Goal: Information Seeking & Learning: Learn about a topic

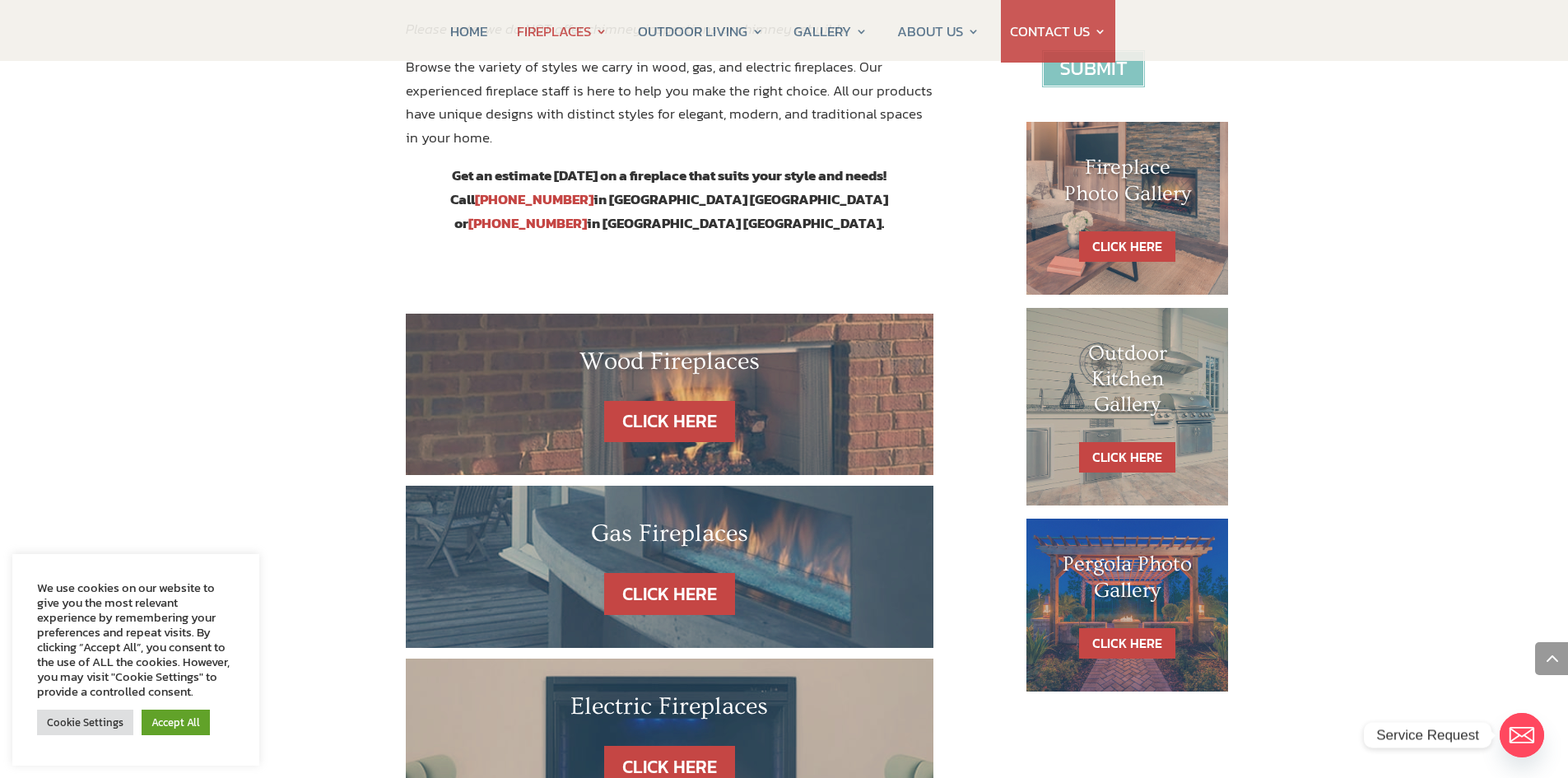
scroll to position [987, 0]
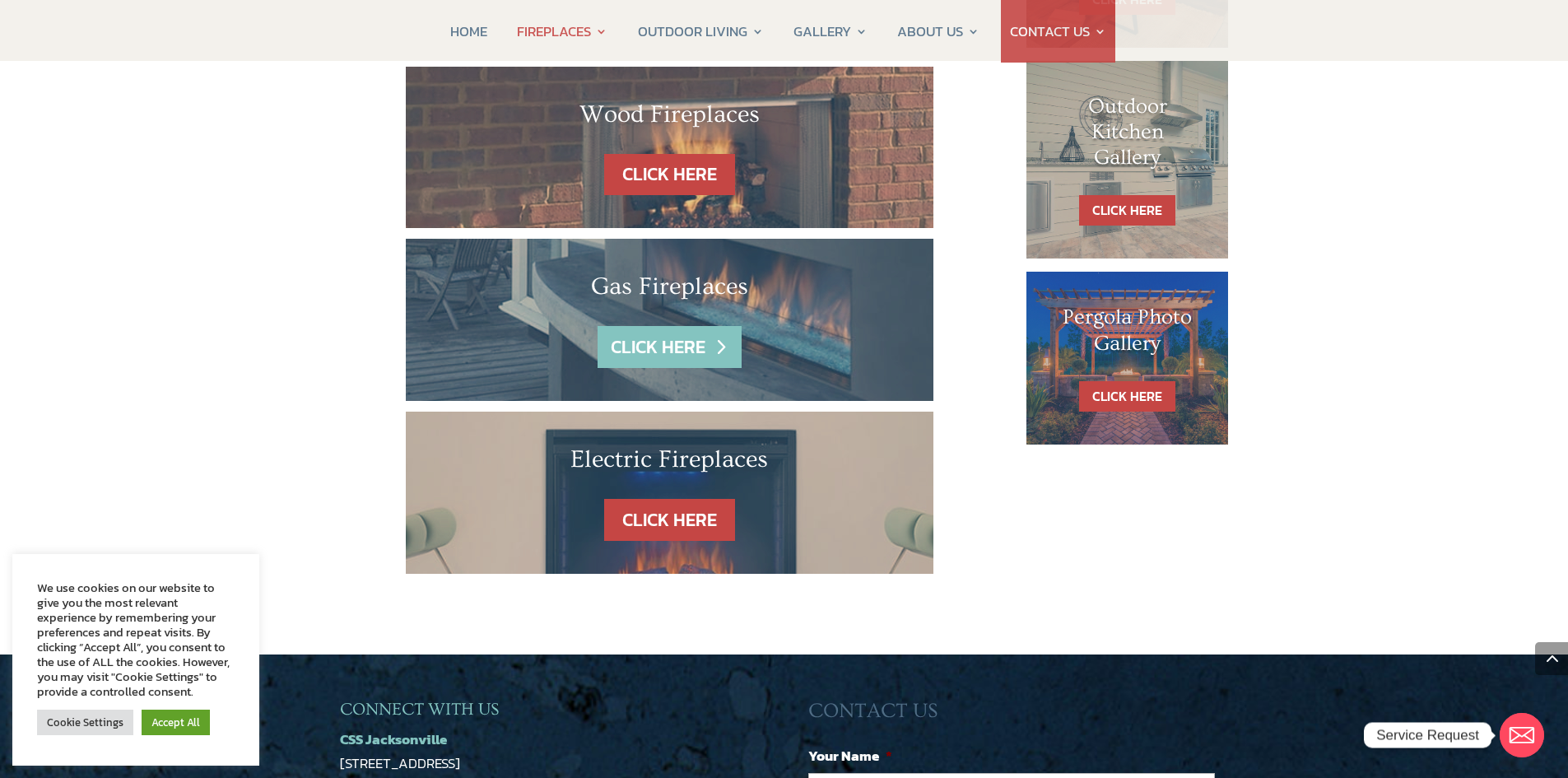
click at [716, 326] on link "CLICK HERE" at bounding box center [669, 347] width 143 height 42
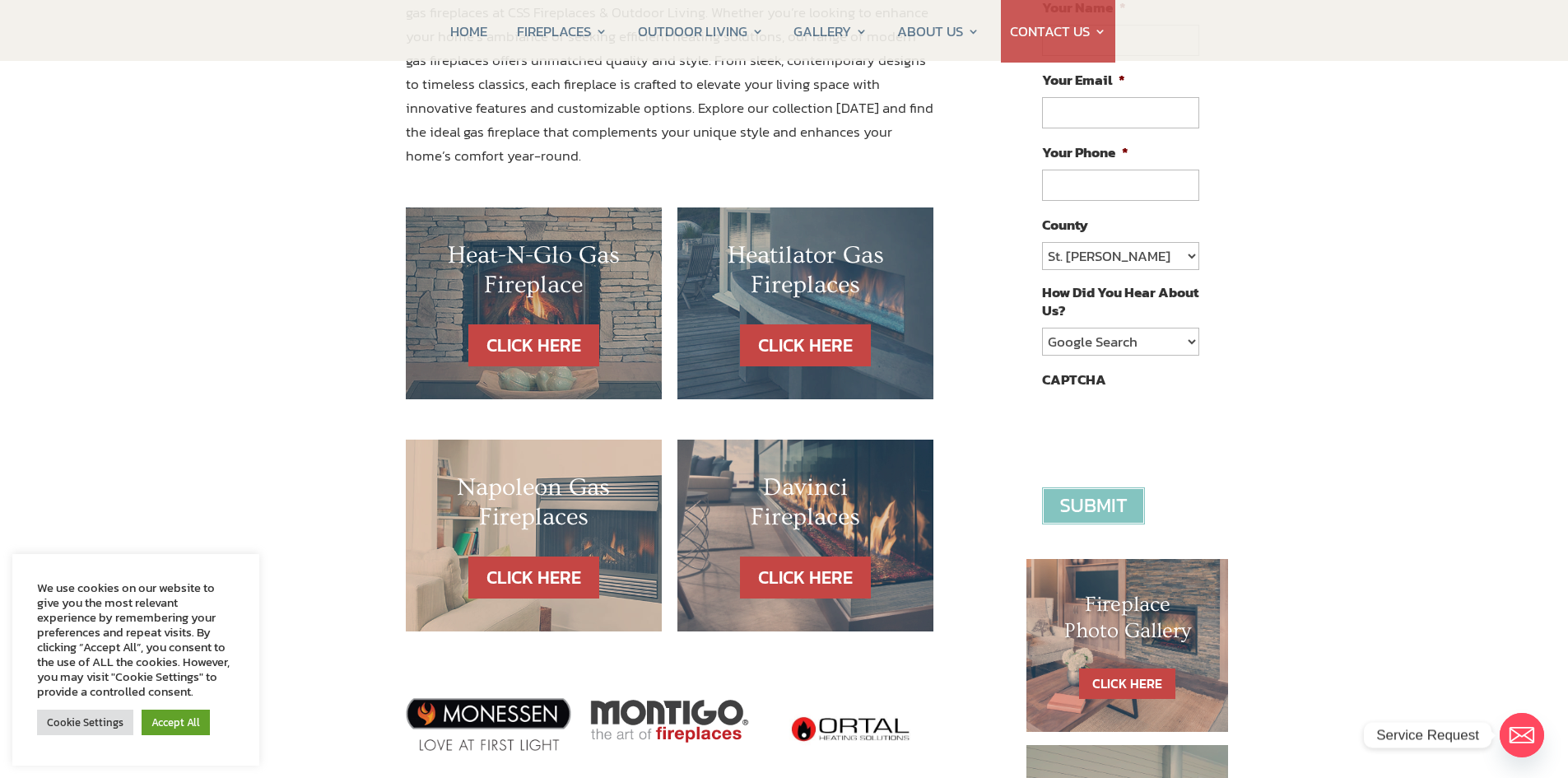
scroll to position [329, 0]
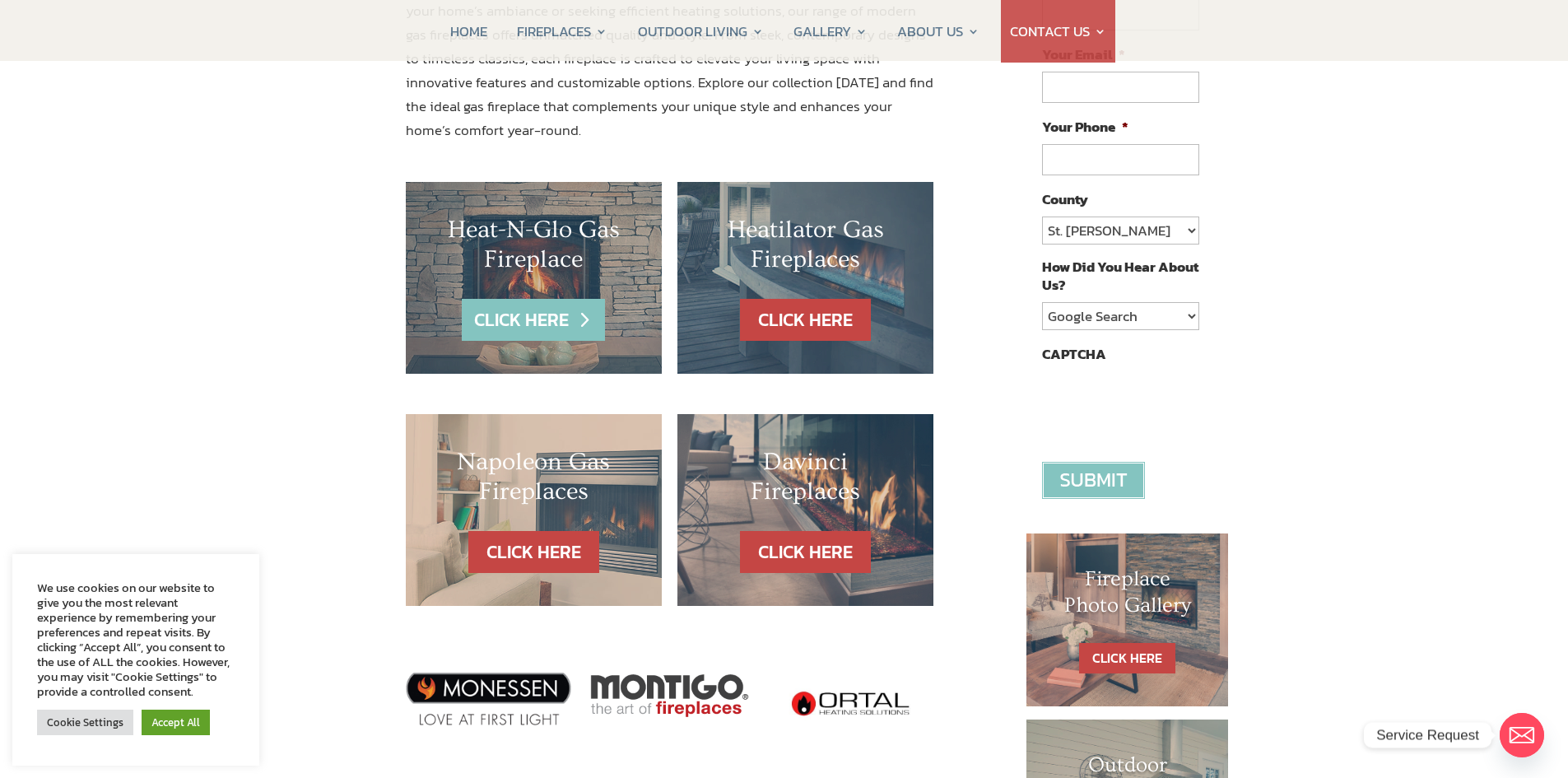
click at [558, 329] on link "CLICK HERE" at bounding box center [533, 319] width 143 height 42
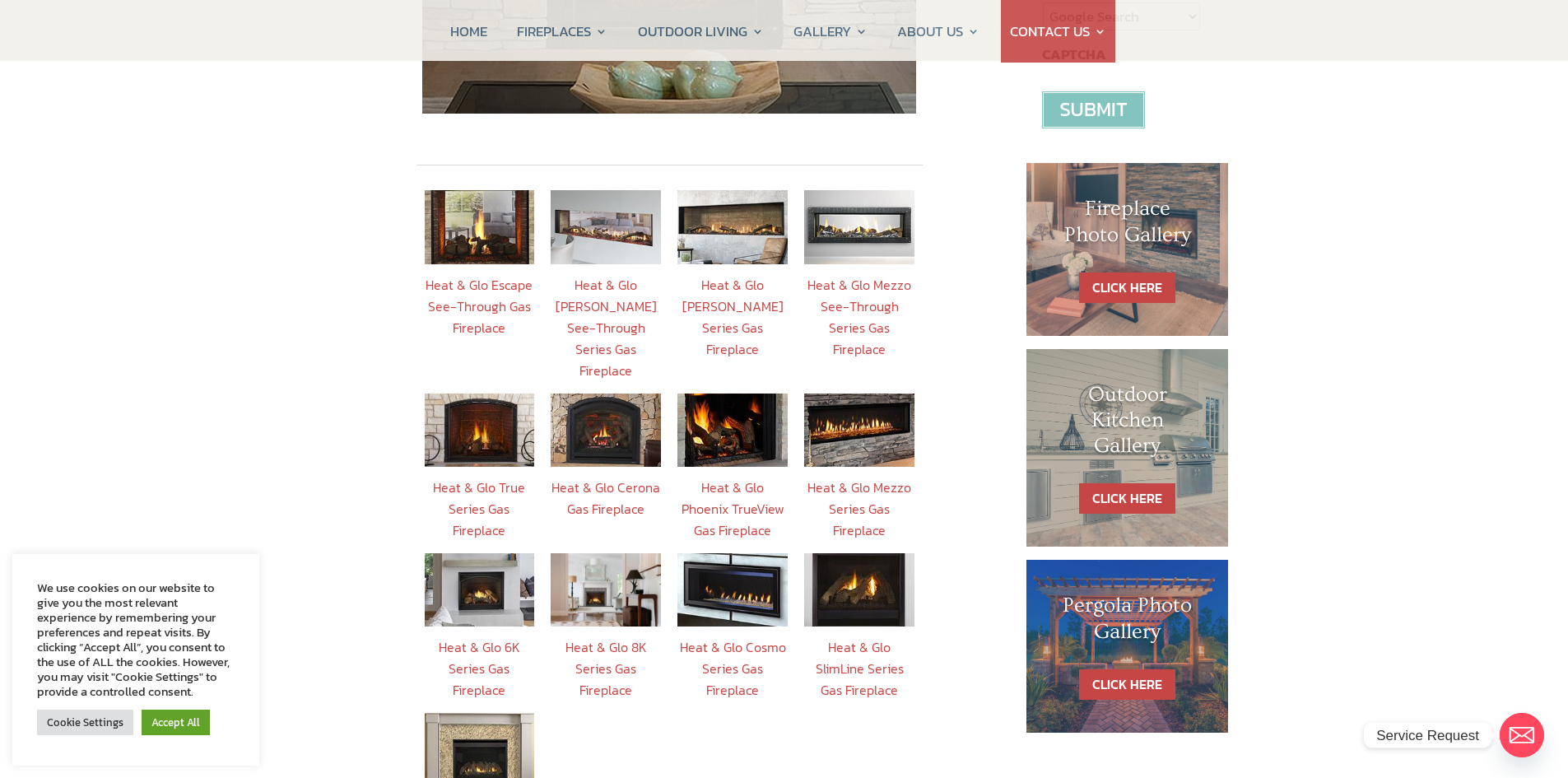
scroll to position [659, 0]
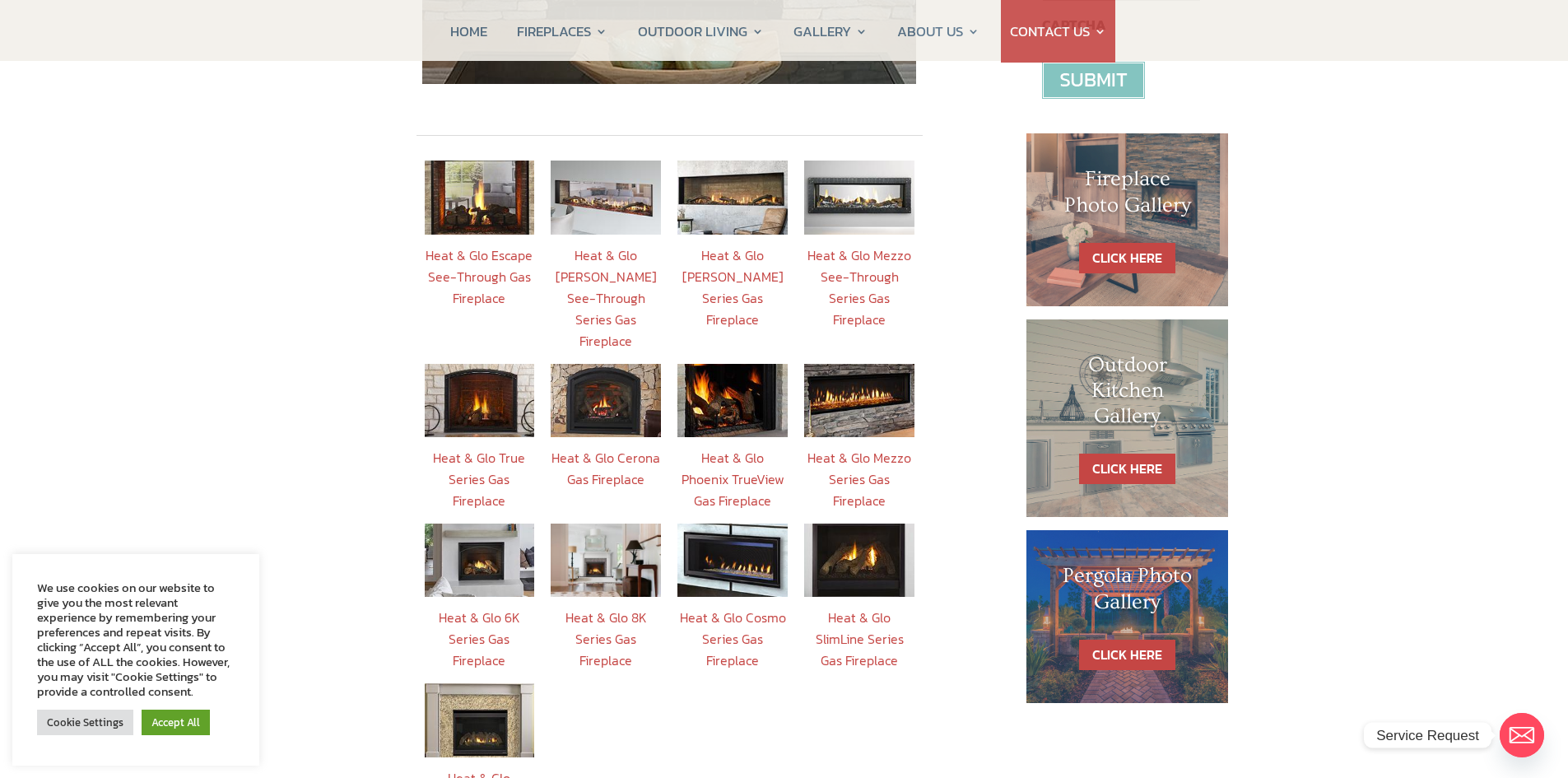
click at [505, 607] on link "Heat & Glo 6K Series Gas Fireplace" at bounding box center [479, 638] width 81 height 63
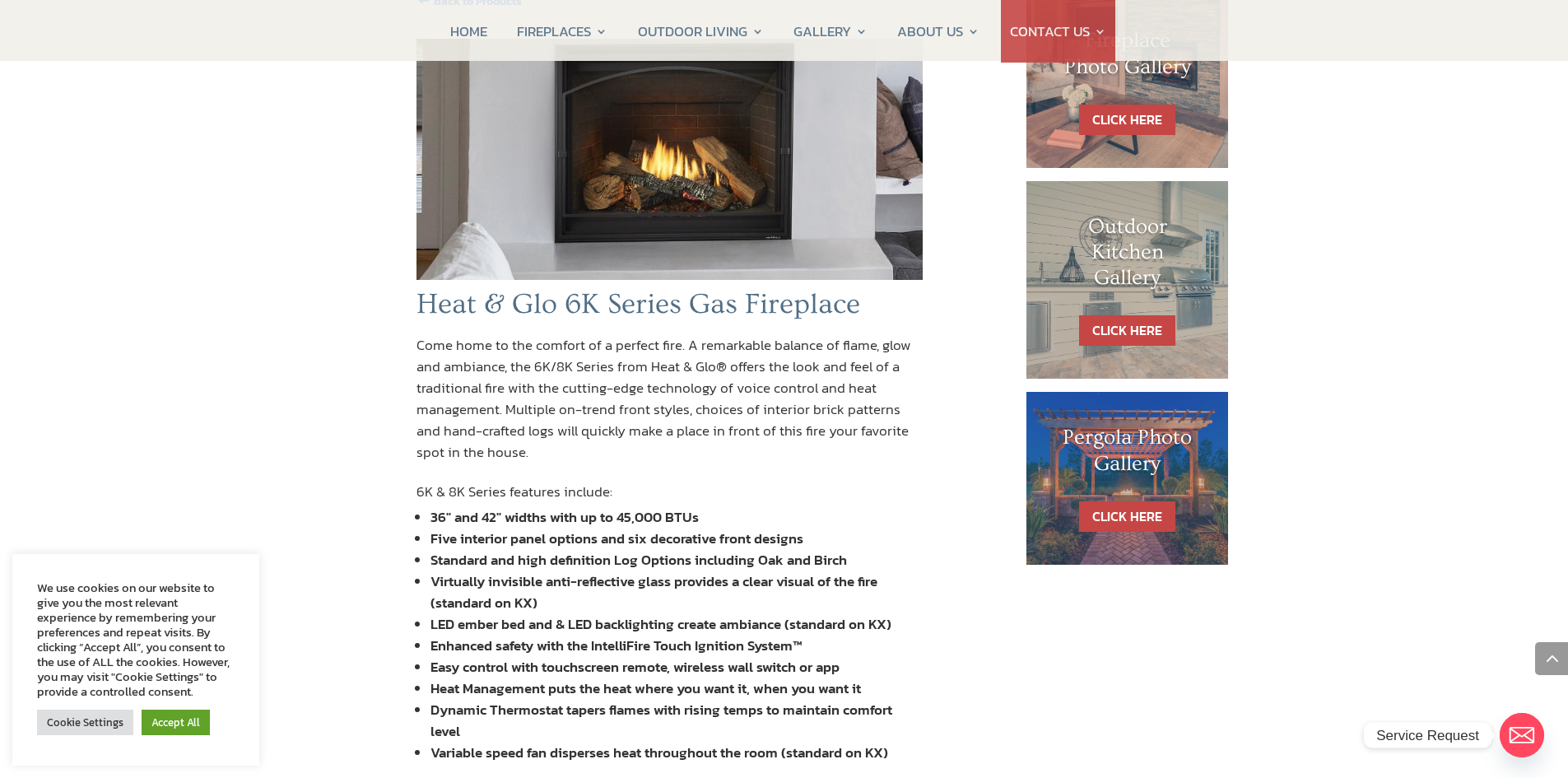
scroll to position [823, 0]
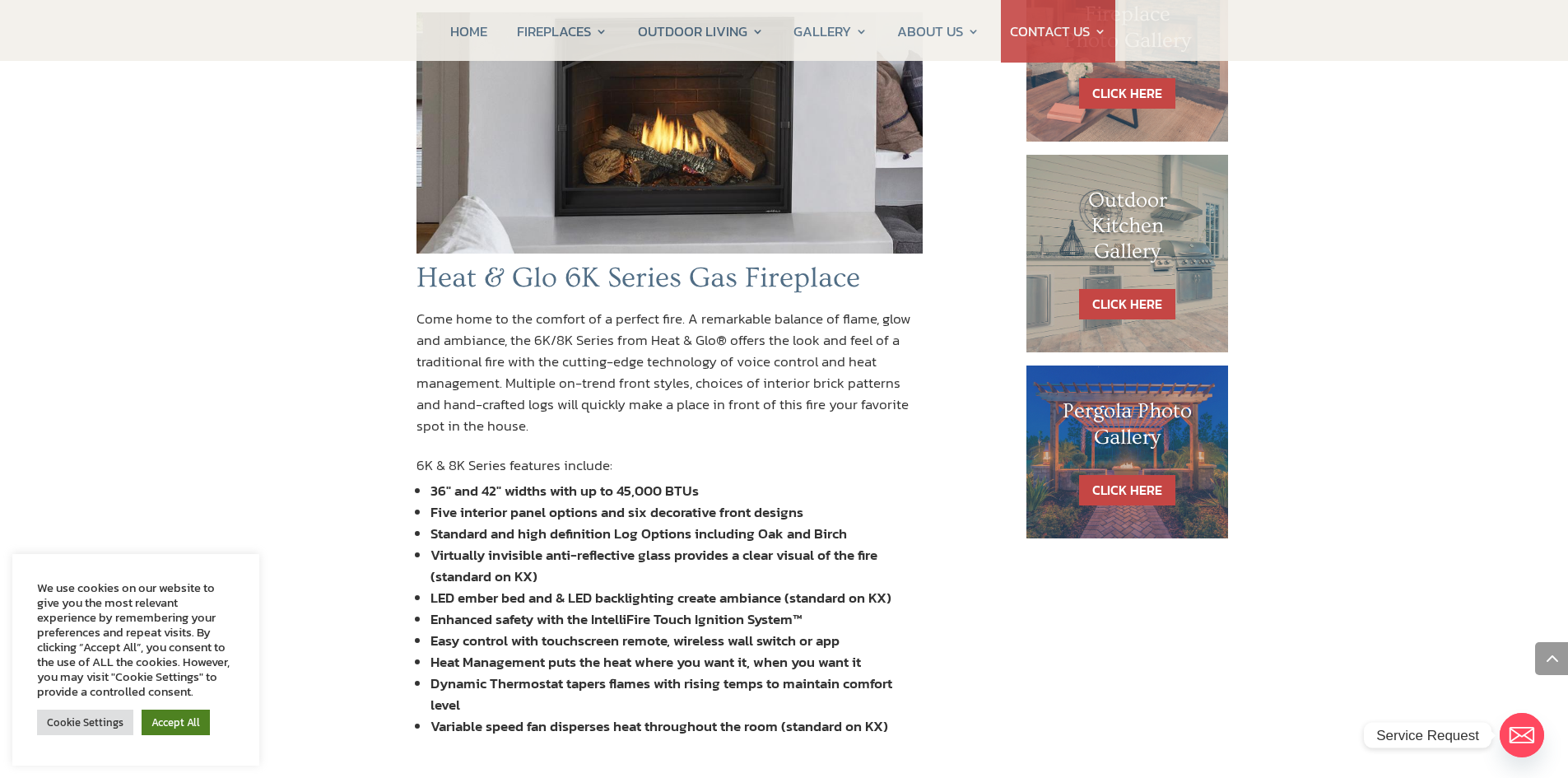
click at [180, 719] on link "Accept All" at bounding box center [176, 722] width 69 height 26
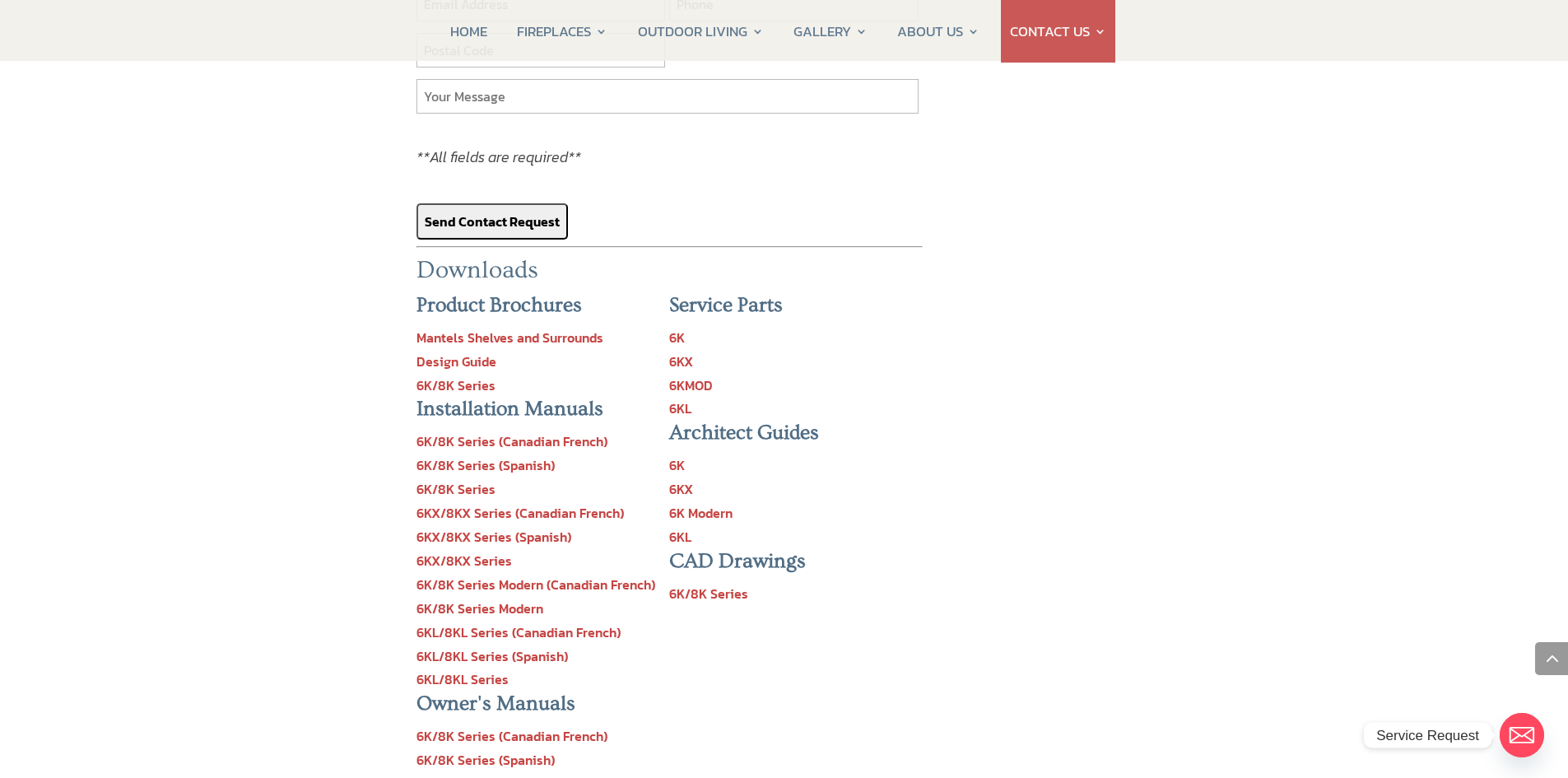
scroll to position [1811, 0]
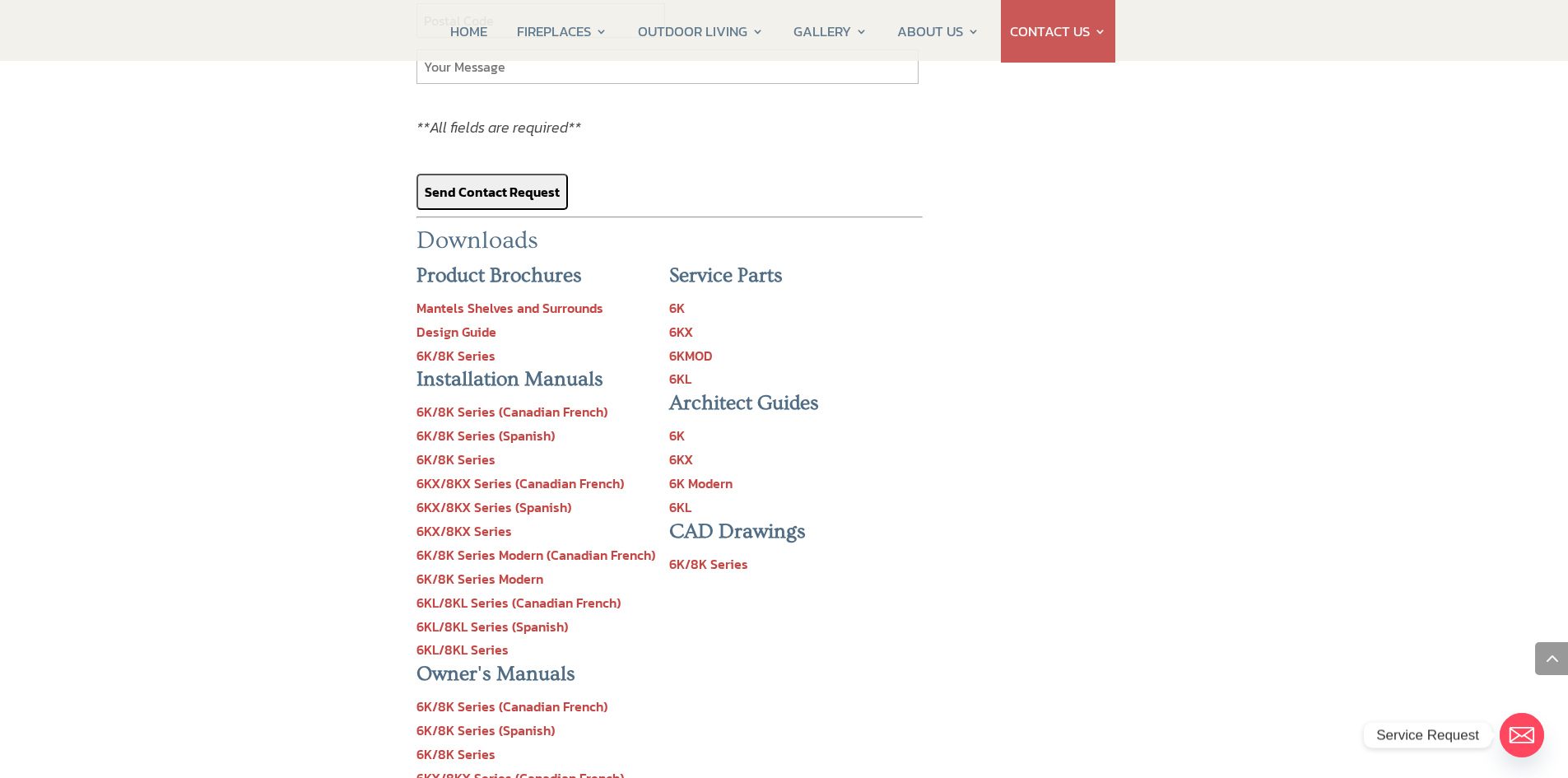
click at [869, 466] on div "Architect Guides 6K 6KX 6K Modern 6KL" at bounding box center [796, 455] width 254 height 129
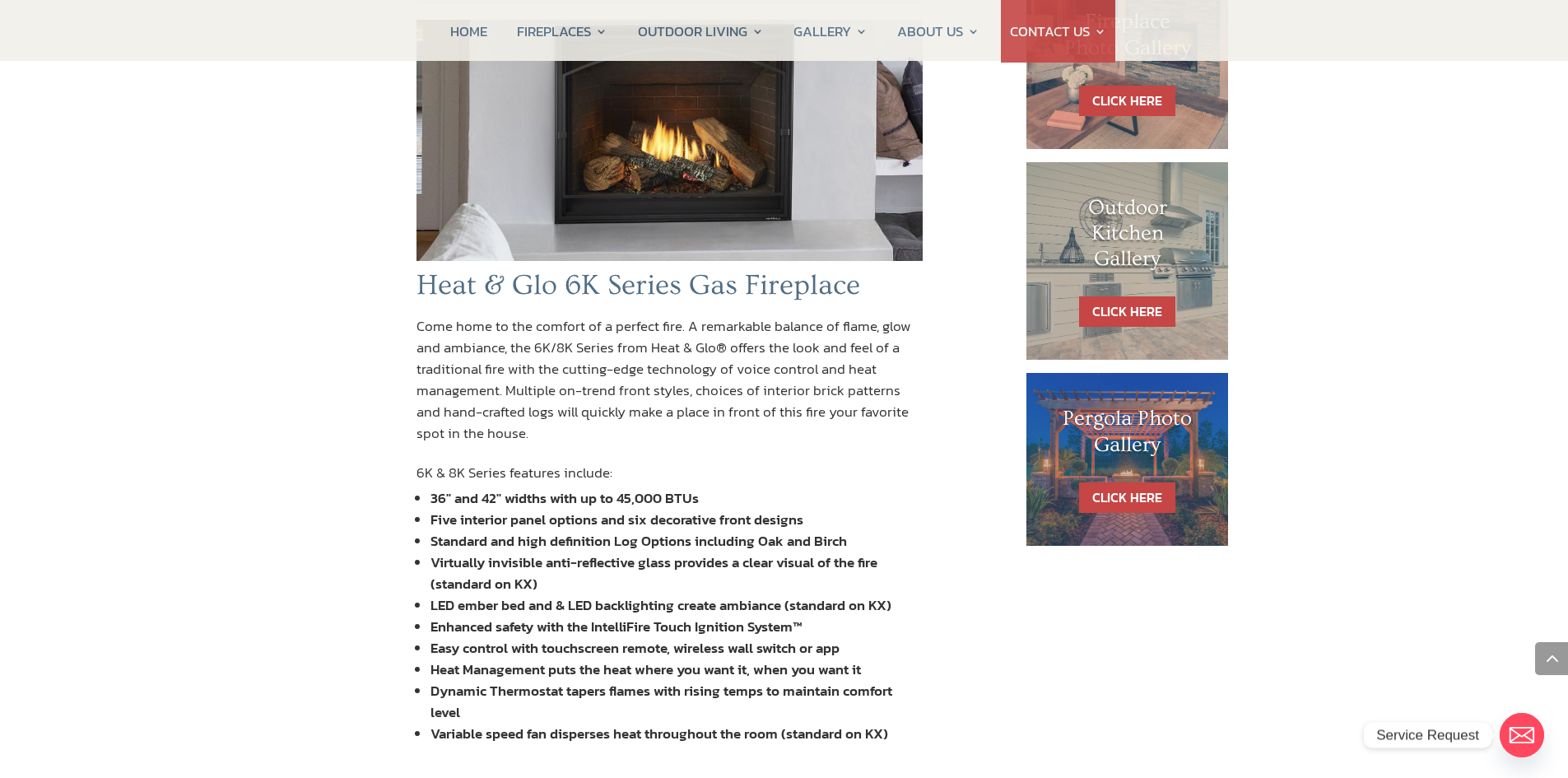
scroll to position [659, 0]
